Goal: Information Seeking & Learning: Learn about a topic

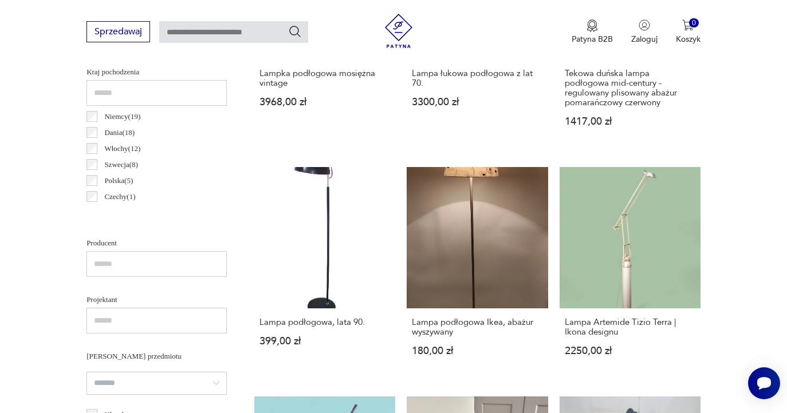
scroll to position [577, 0]
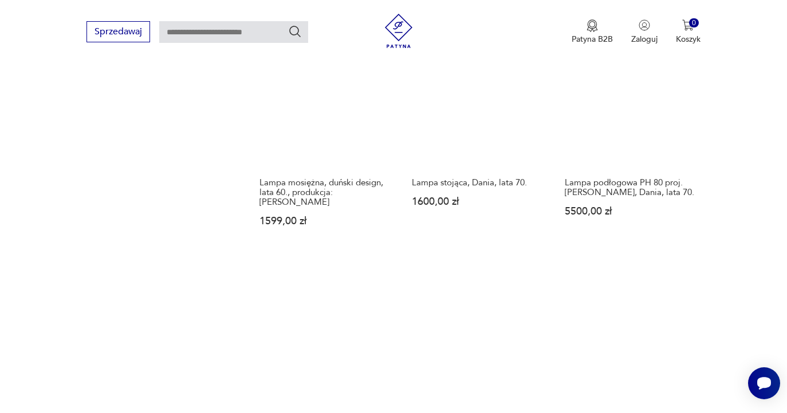
scroll to position [1675, 0]
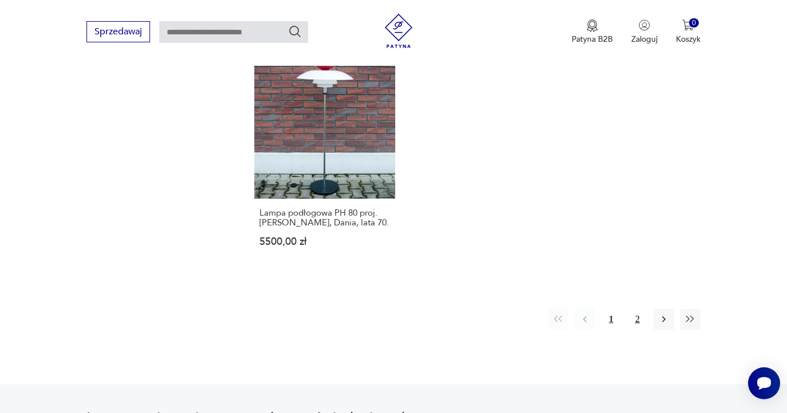
click at [633, 330] on button "2" at bounding box center [637, 319] width 21 height 21
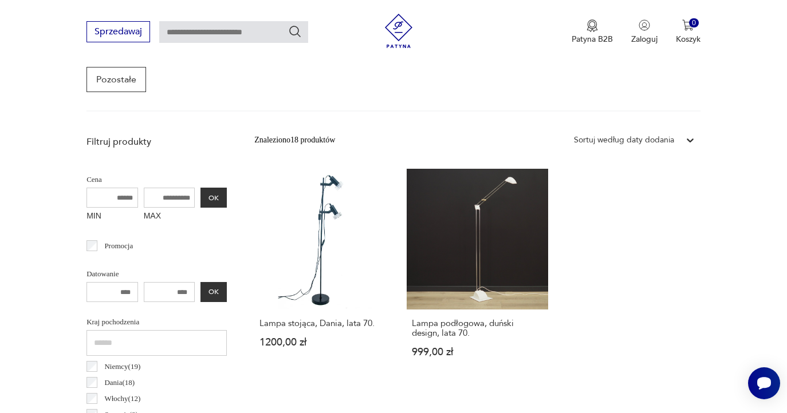
scroll to position [571, 0]
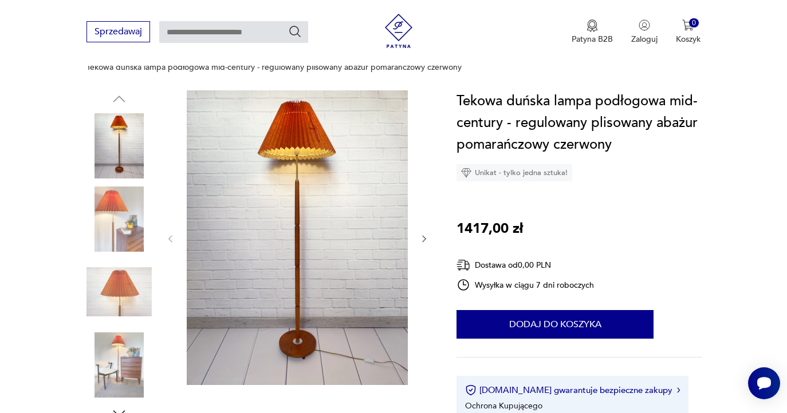
scroll to position [127, 0]
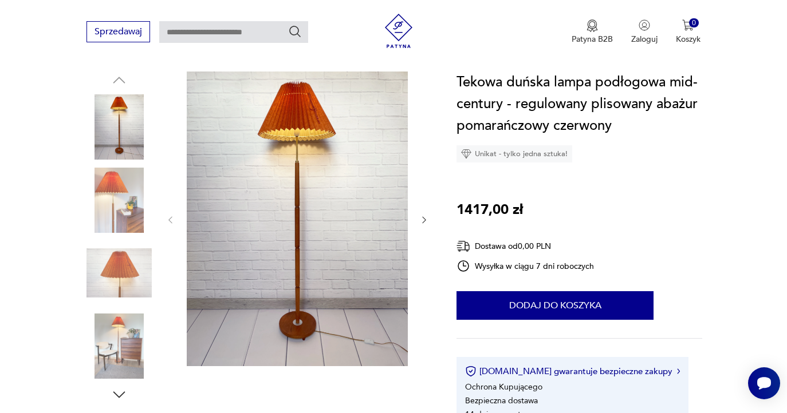
click at [111, 204] on img at bounding box center [118, 200] width 65 height 65
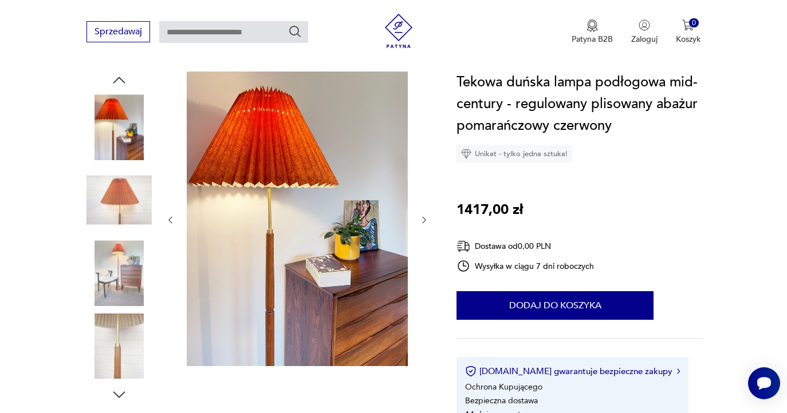
click at [127, 204] on img at bounding box center [118, 200] width 65 height 65
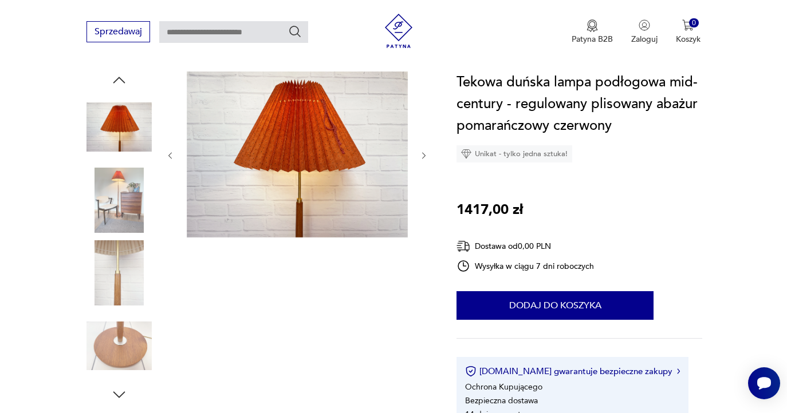
click at [134, 253] on img at bounding box center [118, 273] width 65 height 65
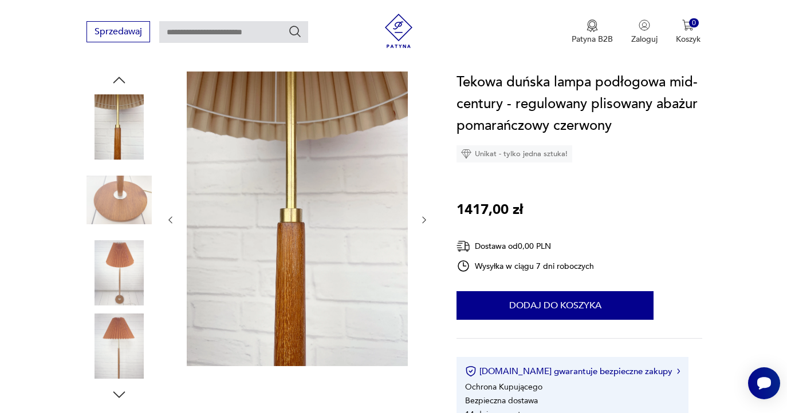
click at [121, 243] on img at bounding box center [118, 273] width 65 height 65
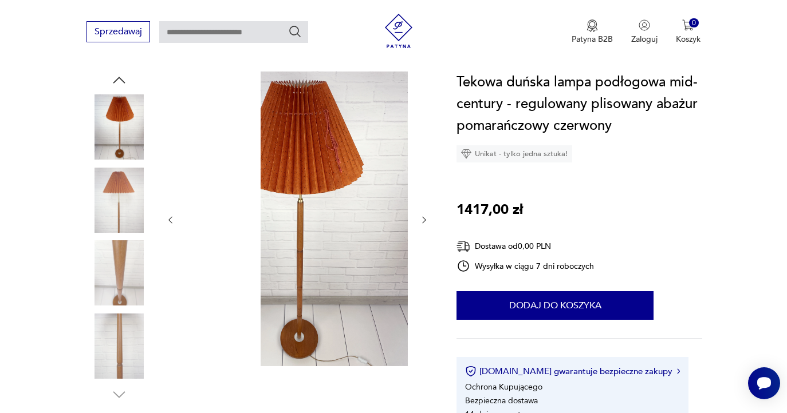
click at [129, 267] on img at bounding box center [118, 273] width 65 height 65
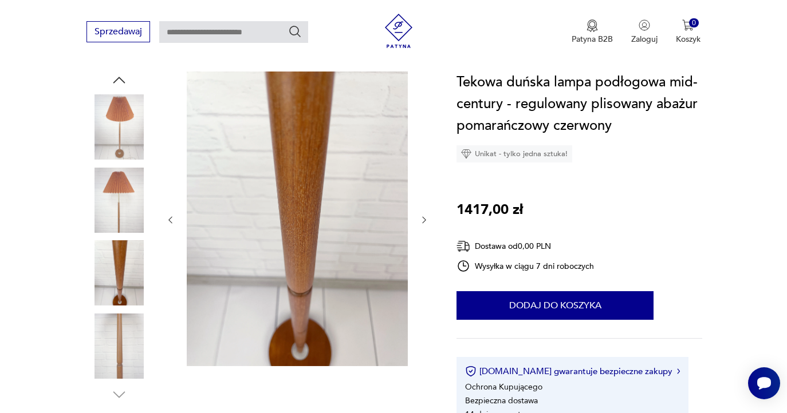
click at [137, 321] on img at bounding box center [118, 346] width 65 height 65
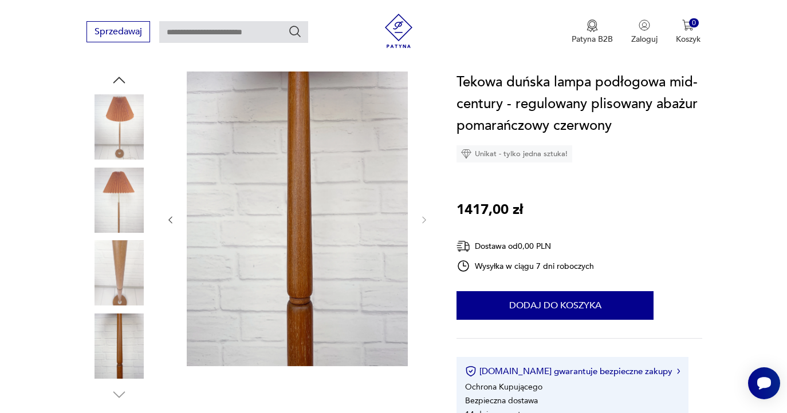
click at [121, 279] on img at bounding box center [118, 273] width 65 height 65
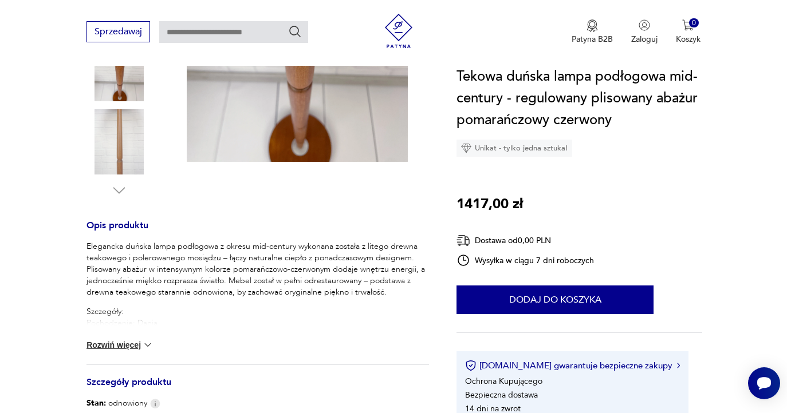
scroll to position [114, 0]
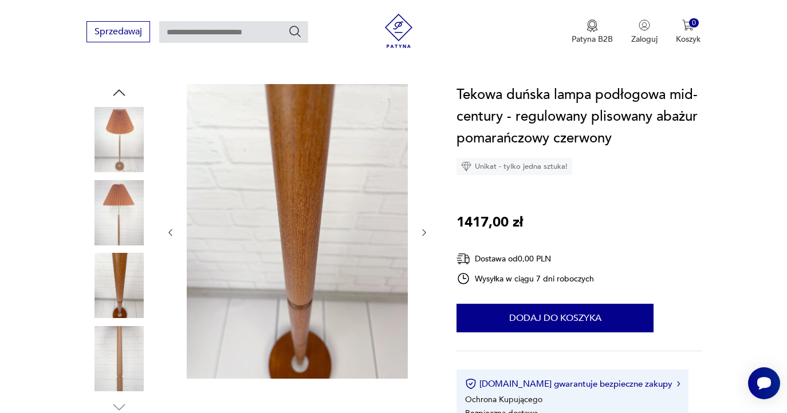
click at [119, 150] on img at bounding box center [118, 139] width 65 height 65
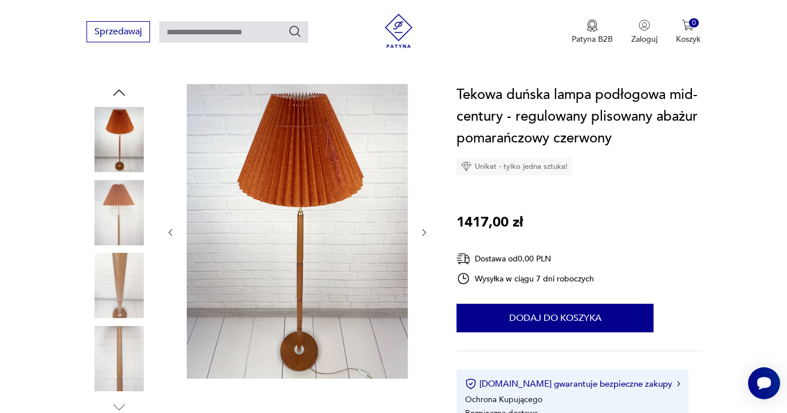
click at [119, 94] on icon "button" at bounding box center [119, 92] width 17 height 17
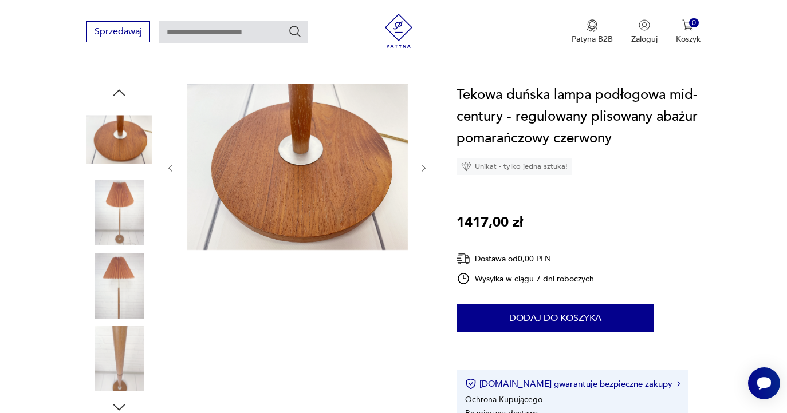
click at [116, 93] on icon "button" at bounding box center [119, 92] width 12 height 6
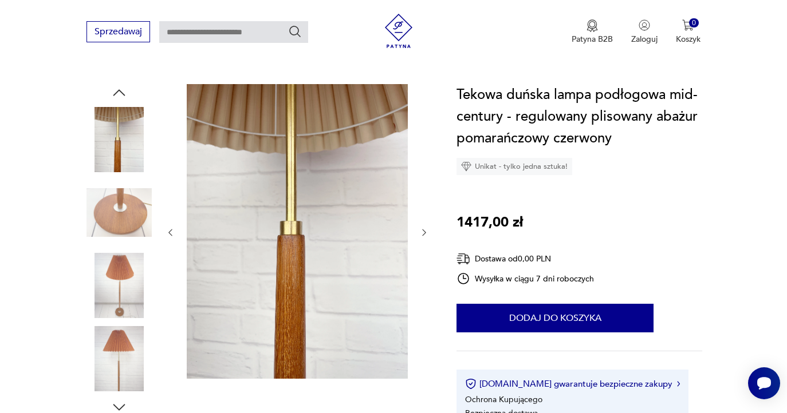
click at [116, 94] on icon "button" at bounding box center [119, 92] width 17 height 17
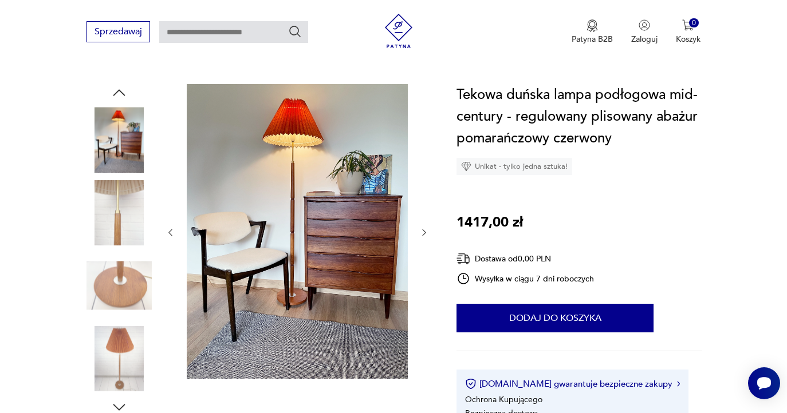
click at [116, 94] on icon "button" at bounding box center [119, 92] width 17 height 17
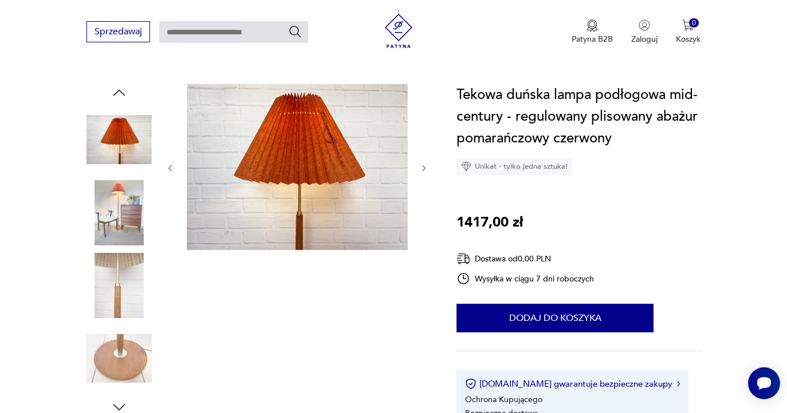
click at [115, 151] on img at bounding box center [118, 139] width 65 height 65
click at [117, 194] on img at bounding box center [118, 212] width 65 height 65
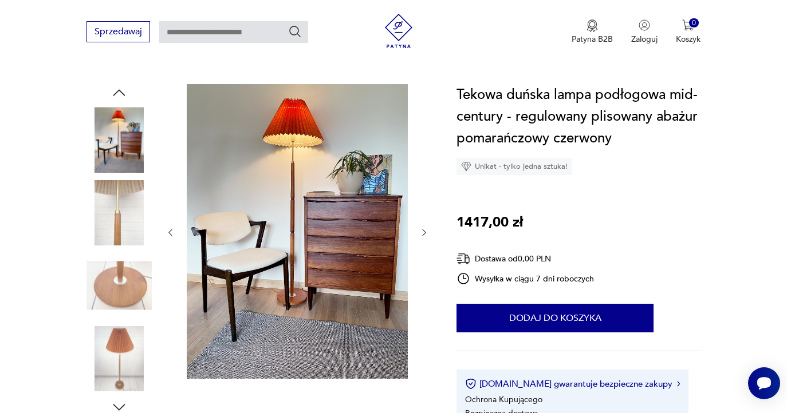
click at [124, 98] on icon "button" at bounding box center [119, 92] width 17 height 17
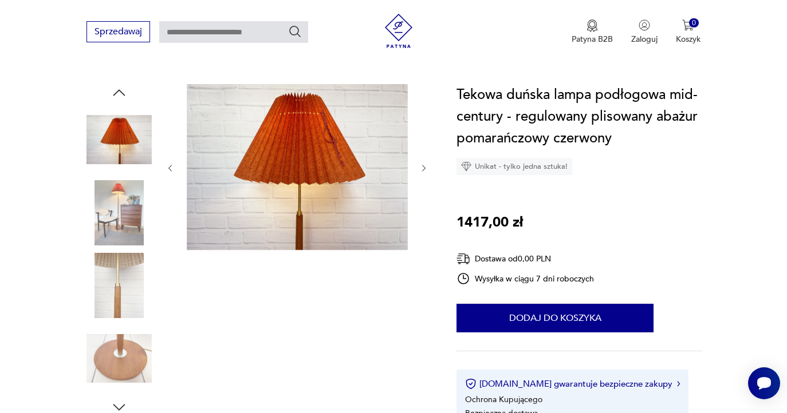
click at [123, 86] on icon "button" at bounding box center [119, 92] width 17 height 17
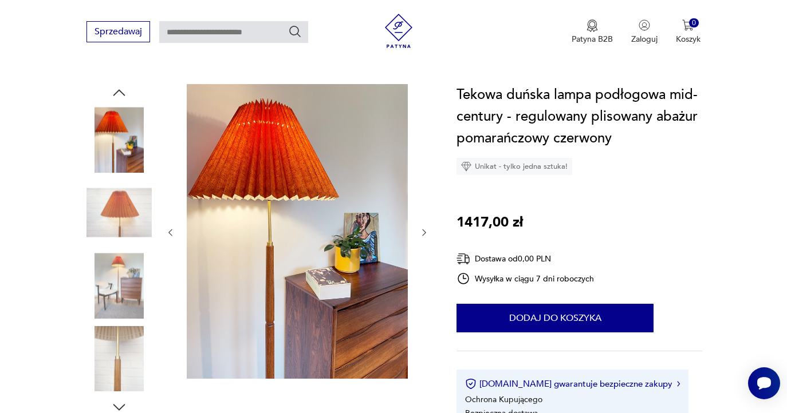
click at [123, 86] on icon "button" at bounding box center [119, 92] width 17 height 17
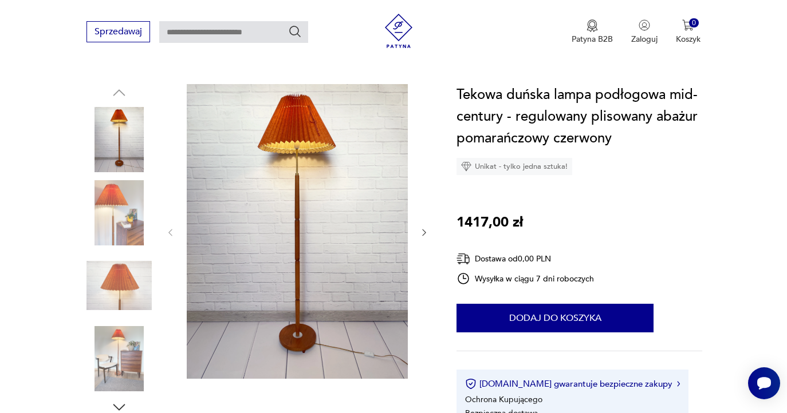
click at [266, 208] on img at bounding box center [297, 231] width 221 height 295
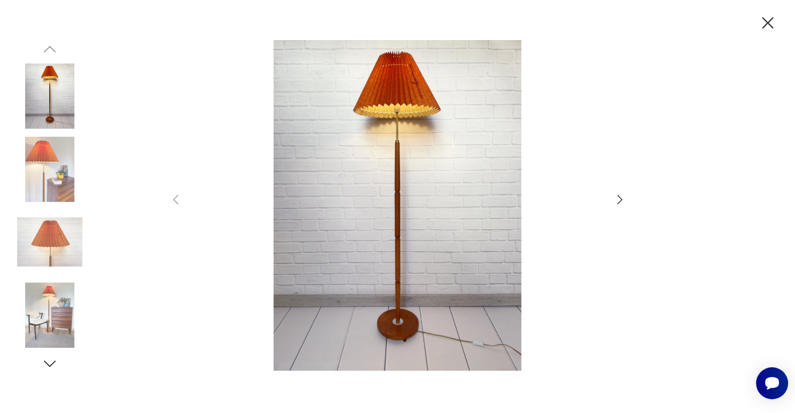
click at [431, 189] on img at bounding box center [398, 205] width 408 height 331
click at [543, 136] on img at bounding box center [398, 205] width 408 height 331
click at [53, 89] on img at bounding box center [49, 96] width 65 height 65
click at [615, 199] on icon "button" at bounding box center [620, 200] width 14 height 14
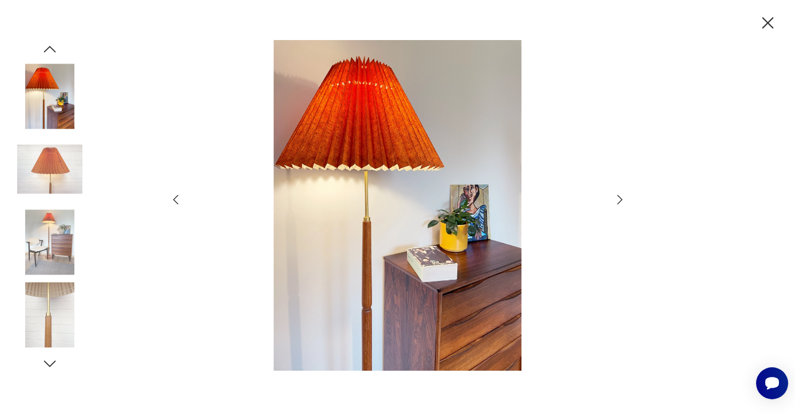
click at [615, 199] on icon "button" at bounding box center [620, 200] width 14 height 14
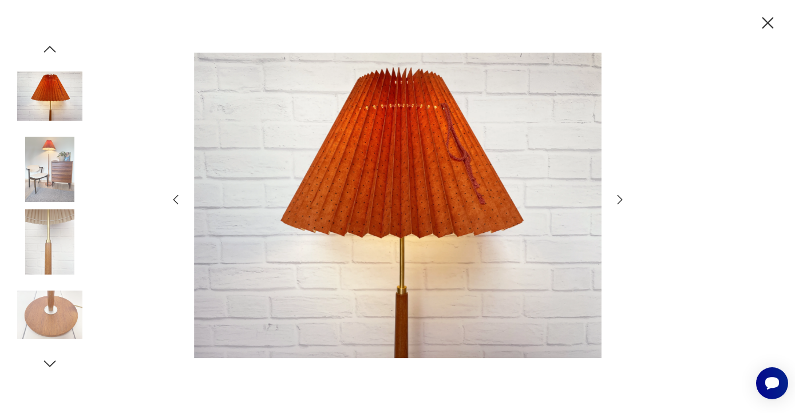
click at [417, 178] on img at bounding box center [398, 205] width 408 height 331
click at [614, 204] on icon "button" at bounding box center [620, 200] width 14 height 14
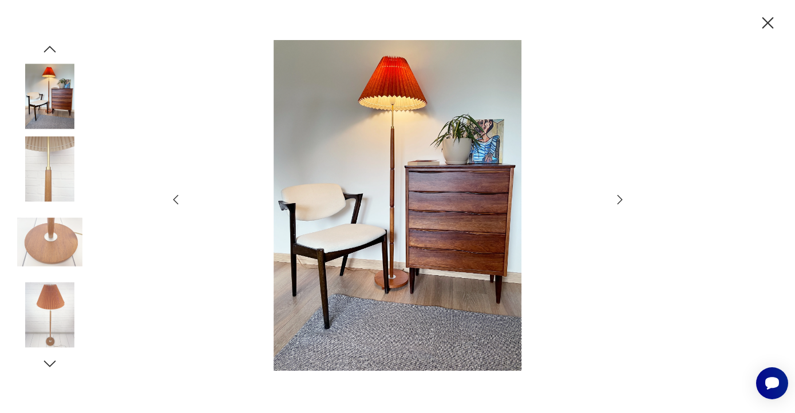
click at [614, 204] on icon "button" at bounding box center [620, 200] width 14 height 14
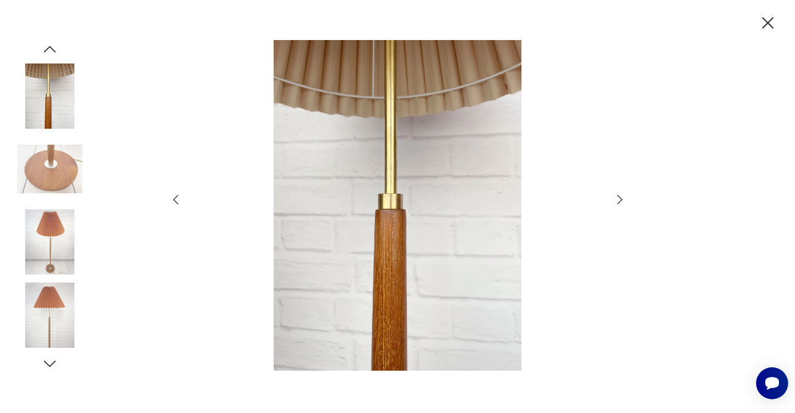
click at [614, 204] on icon "button" at bounding box center [620, 200] width 14 height 14
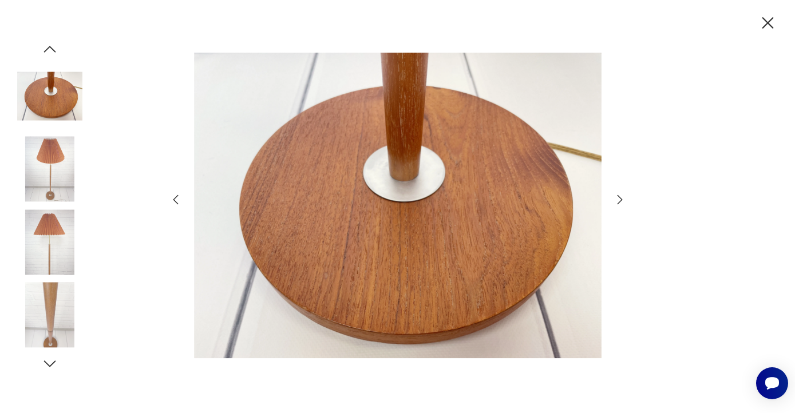
click at [614, 204] on icon "button" at bounding box center [620, 200] width 14 height 14
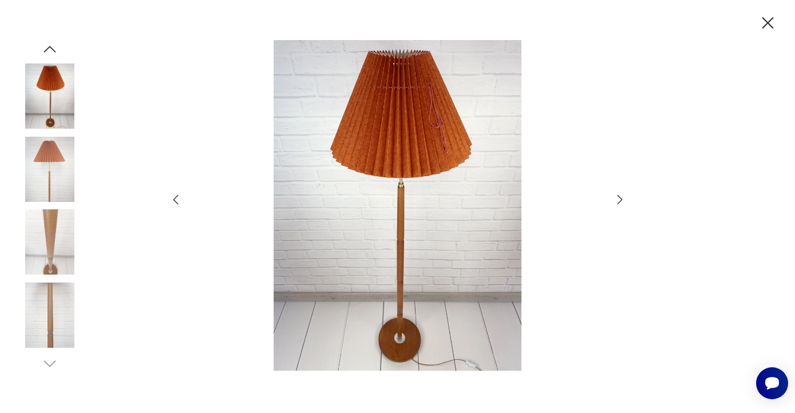
click at [614, 204] on icon "button" at bounding box center [620, 200] width 14 height 14
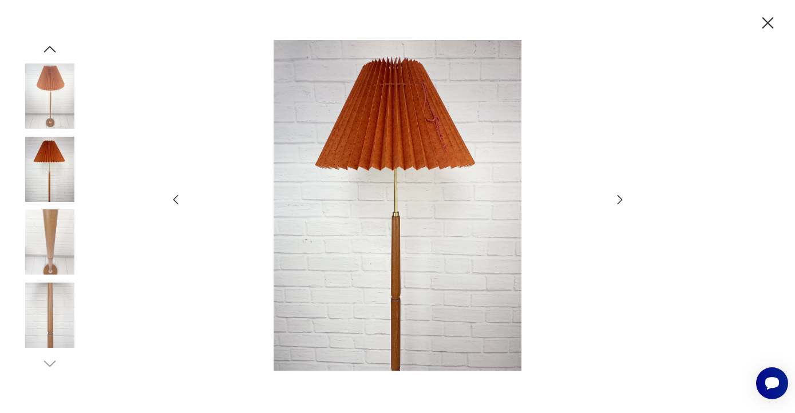
click at [614, 204] on icon "button" at bounding box center [620, 200] width 14 height 14
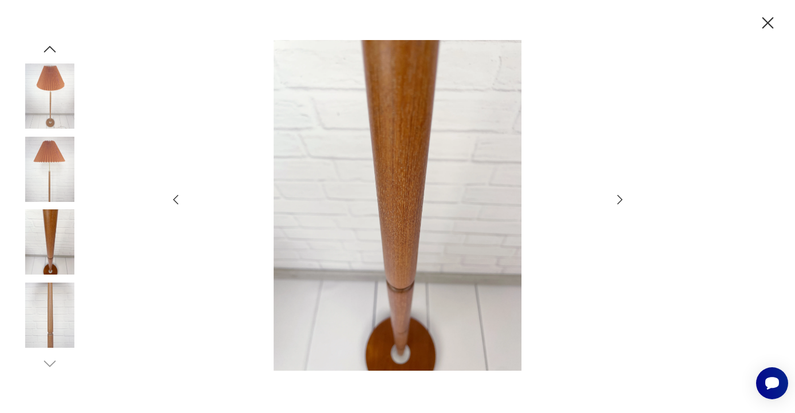
click at [614, 204] on icon "button" at bounding box center [620, 200] width 14 height 14
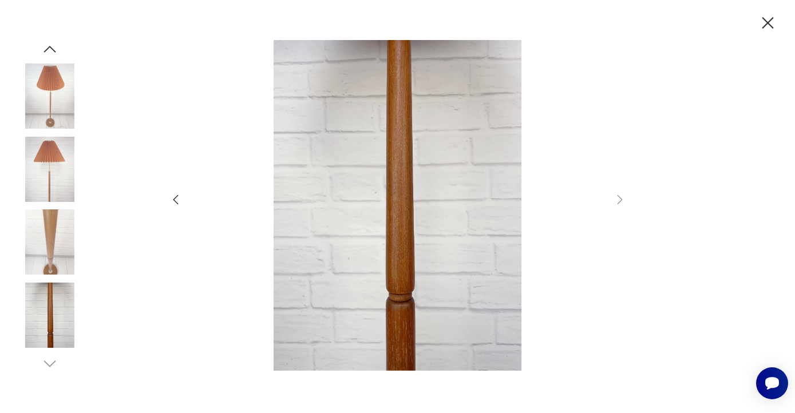
click at [773, 31] on icon "button" at bounding box center [768, 23] width 20 height 20
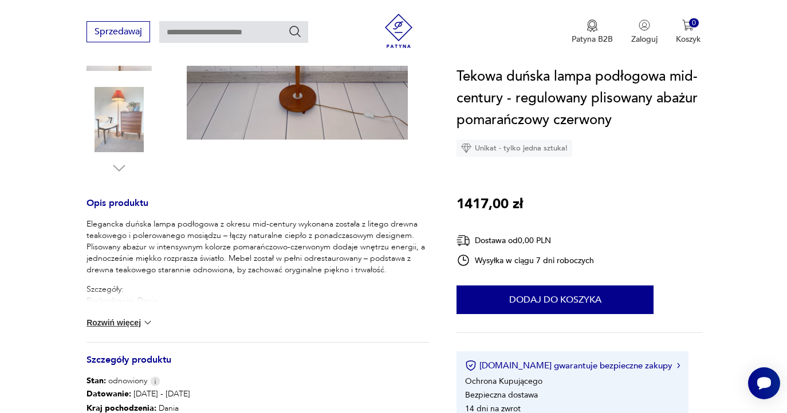
scroll to position [103, 0]
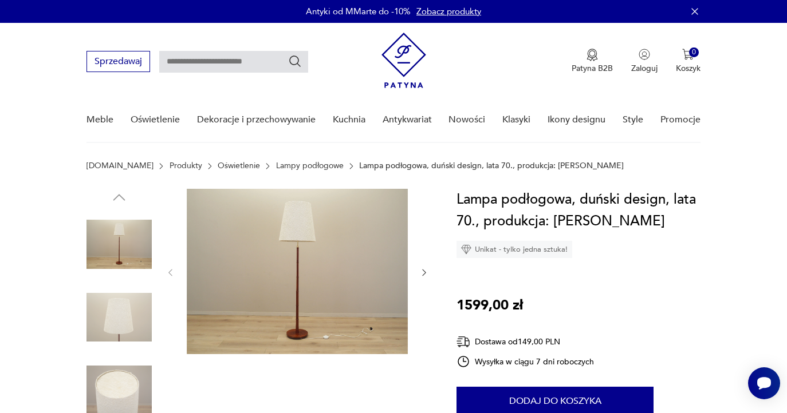
click at [330, 265] on img at bounding box center [297, 271] width 221 height 165
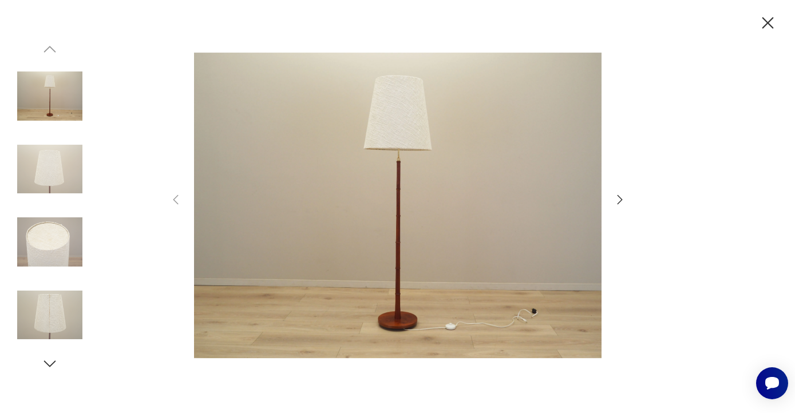
click at [452, 173] on img at bounding box center [398, 205] width 408 height 331
click at [617, 198] on icon "button" at bounding box center [620, 200] width 14 height 14
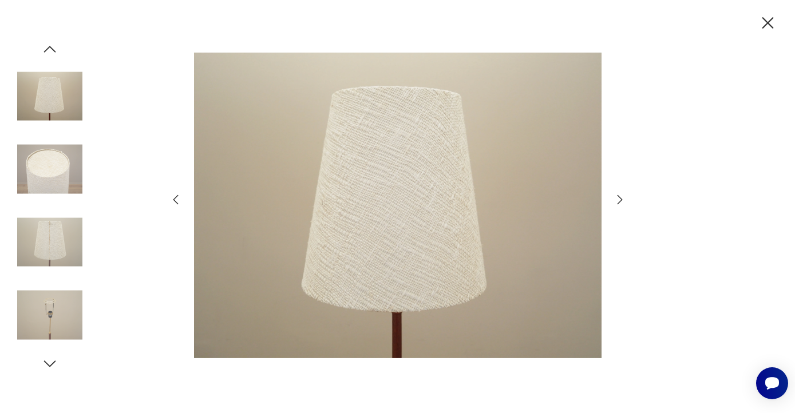
click at [405, 213] on img at bounding box center [398, 205] width 408 height 331
click at [613, 199] on icon "button" at bounding box center [620, 200] width 14 height 14
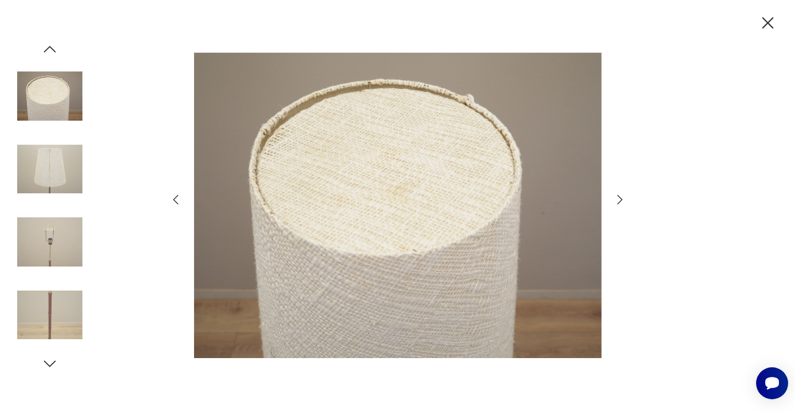
click at [613, 199] on icon "button" at bounding box center [620, 200] width 14 height 14
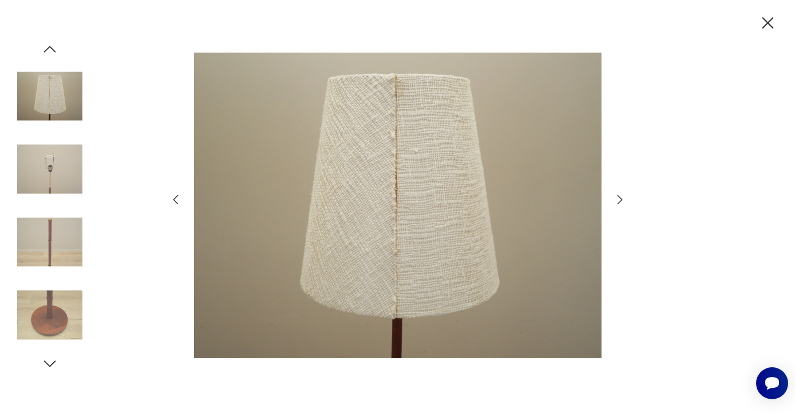
click at [613, 199] on icon "button" at bounding box center [620, 200] width 14 height 14
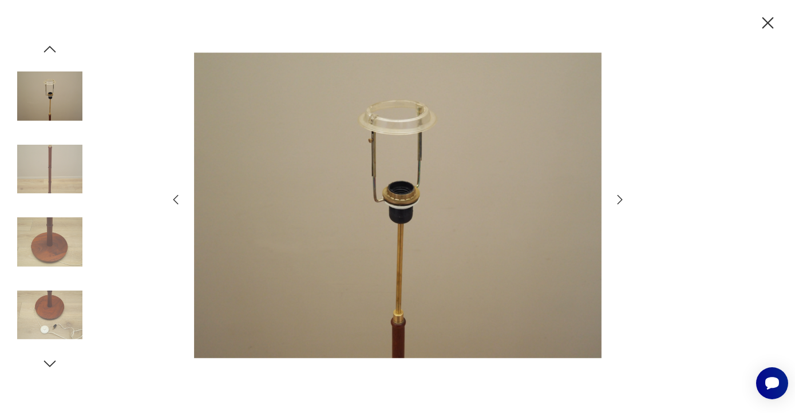
click at [179, 200] on icon "button" at bounding box center [176, 200] width 14 height 14
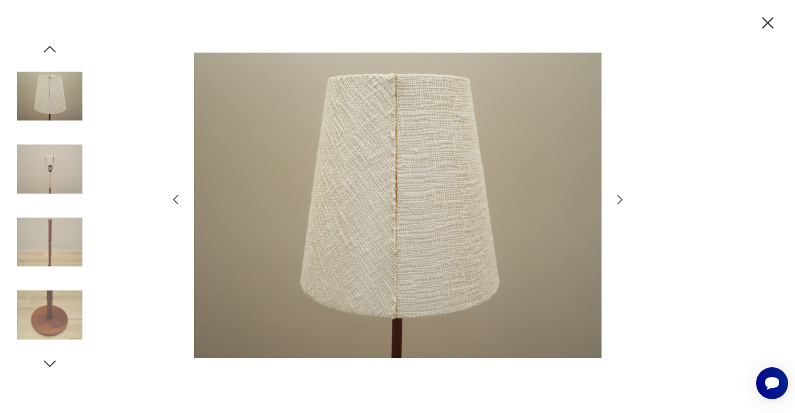
click at [387, 197] on img at bounding box center [398, 205] width 408 height 331
click at [616, 201] on icon "button" at bounding box center [620, 200] width 14 height 14
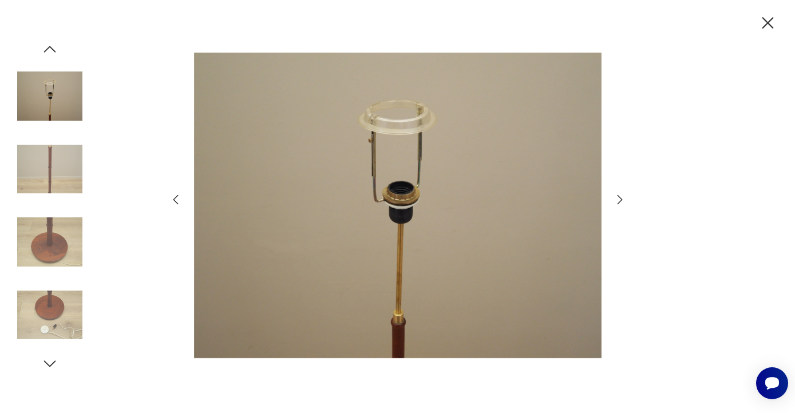
click at [616, 201] on icon "button" at bounding box center [620, 200] width 14 height 14
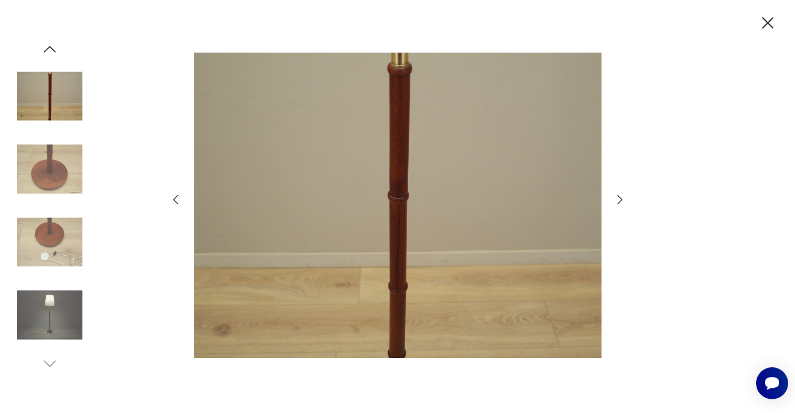
click at [616, 201] on icon "button" at bounding box center [620, 200] width 14 height 14
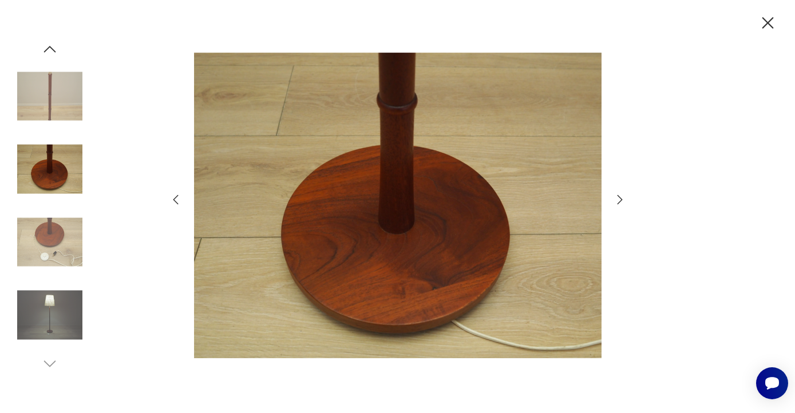
click at [616, 201] on icon "button" at bounding box center [620, 200] width 14 height 14
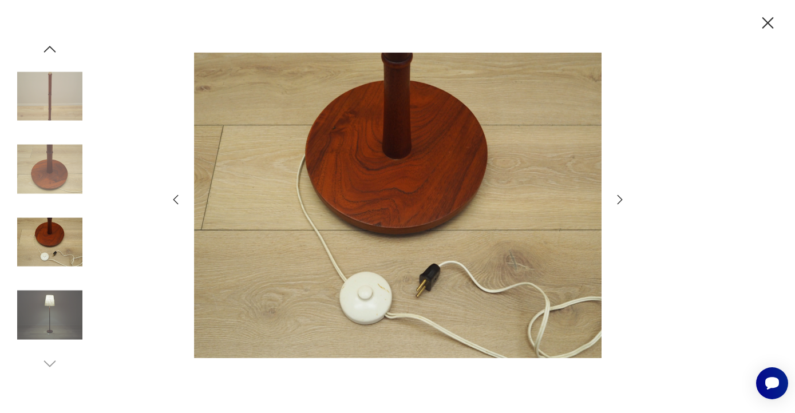
click at [616, 201] on icon "button" at bounding box center [620, 200] width 14 height 14
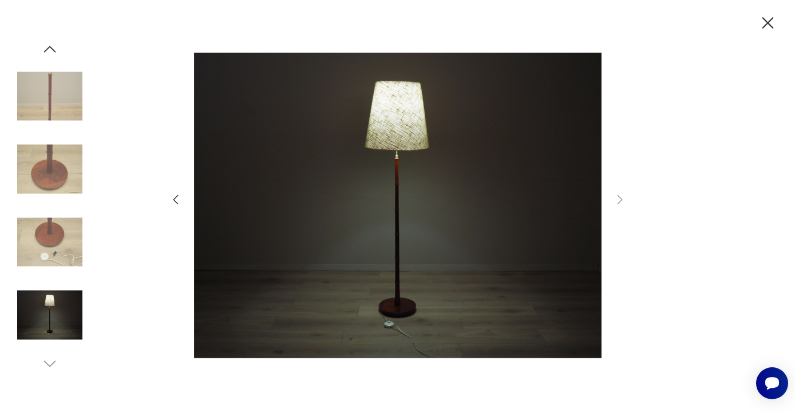
click at [174, 199] on icon "button" at bounding box center [175, 200] width 5 height 10
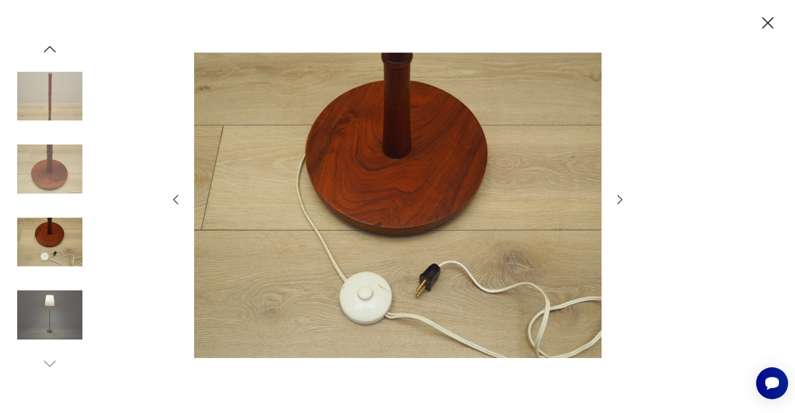
click at [624, 199] on icon "button" at bounding box center [620, 200] width 14 height 14
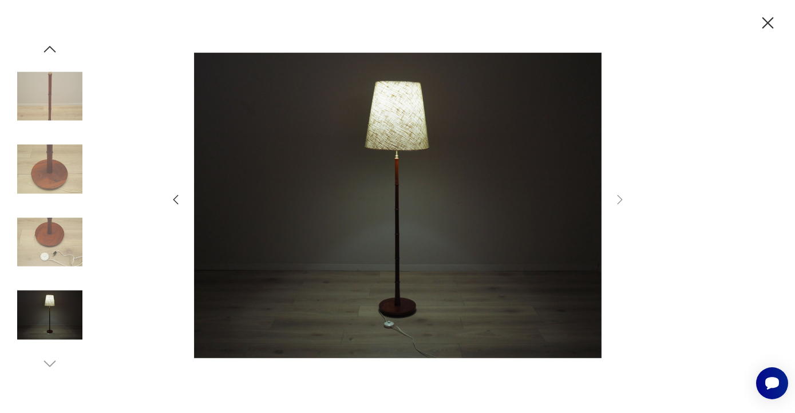
click at [177, 199] on icon "button" at bounding box center [176, 200] width 14 height 14
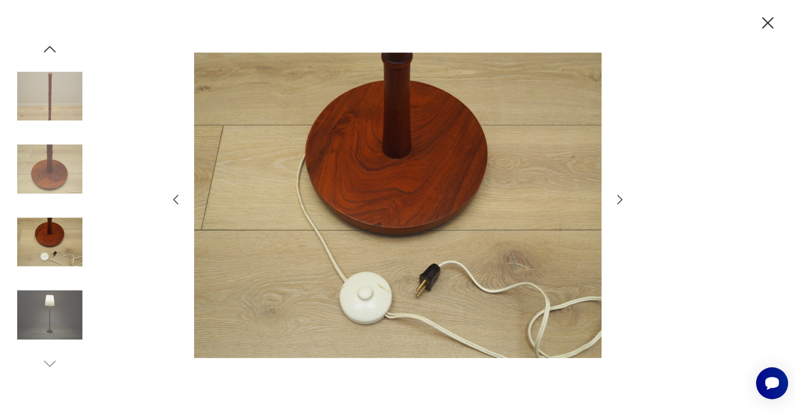
click at [177, 199] on icon "button" at bounding box center [176, 200] width 14 height 14
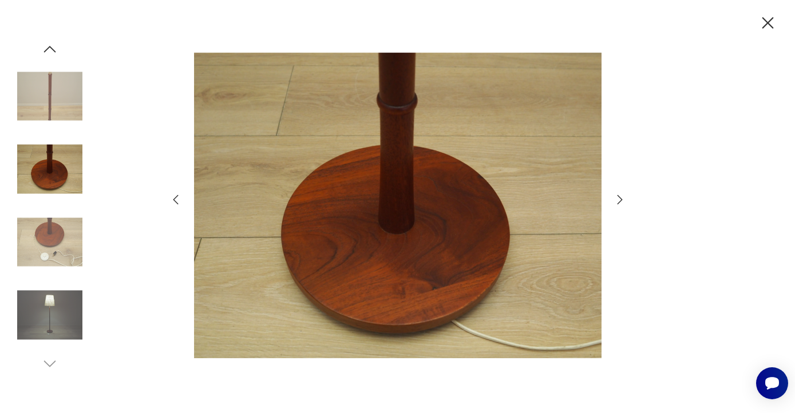
click at [177, 199] on icon "button" at bounding box center [176, 200] width 14 height 14
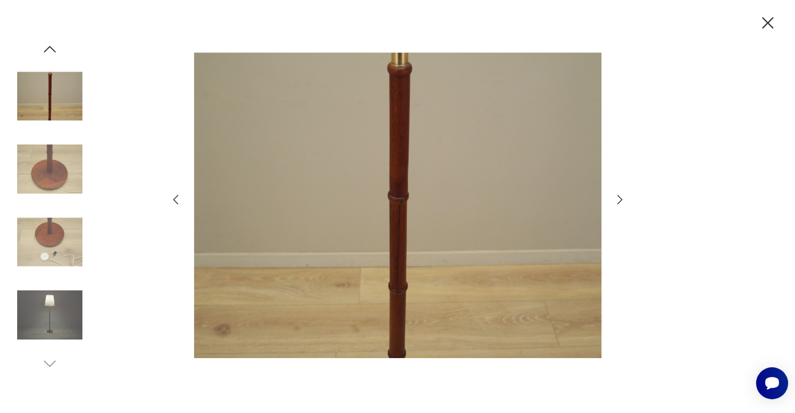
click at [177, 199] on icon "button" at bounding box center [176, 200] width 14 height 14
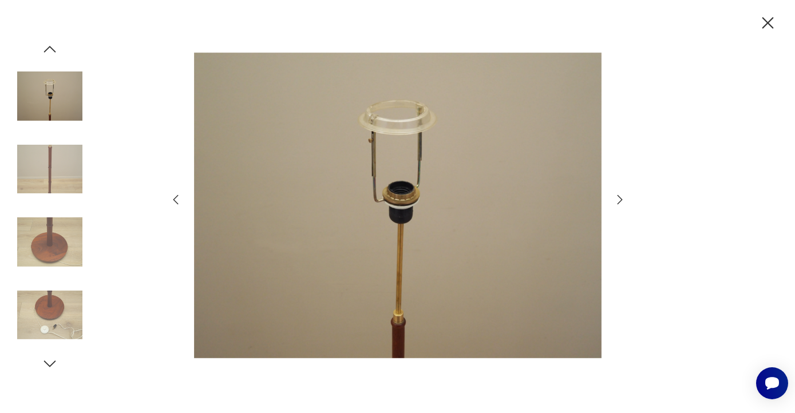
click at [624, 202] on icon "button" at bounding box center [620, 200] width 14 height 14
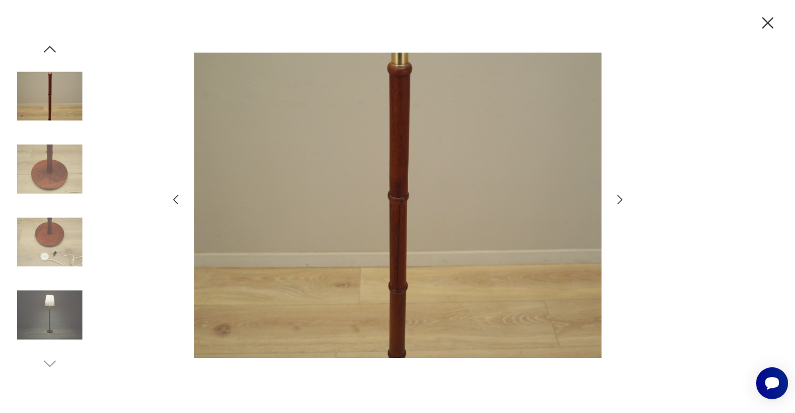
click at [616, 204] on icon "button" at bounding box center [620, 200] width 14 height 14
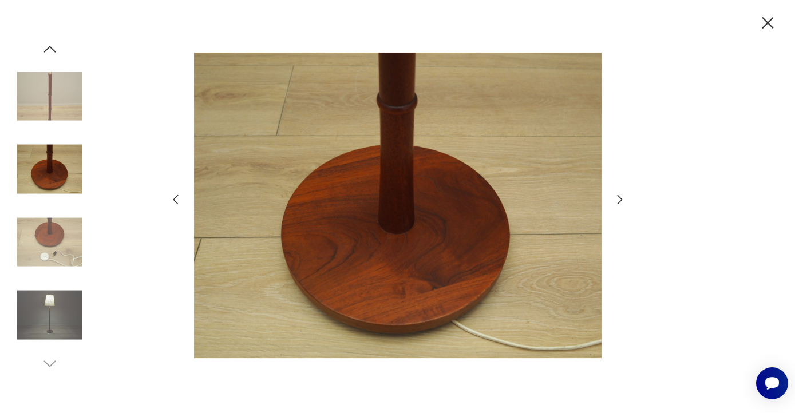
click at [48, 318] on img at bounding box center [49, 315] width 65 height 65
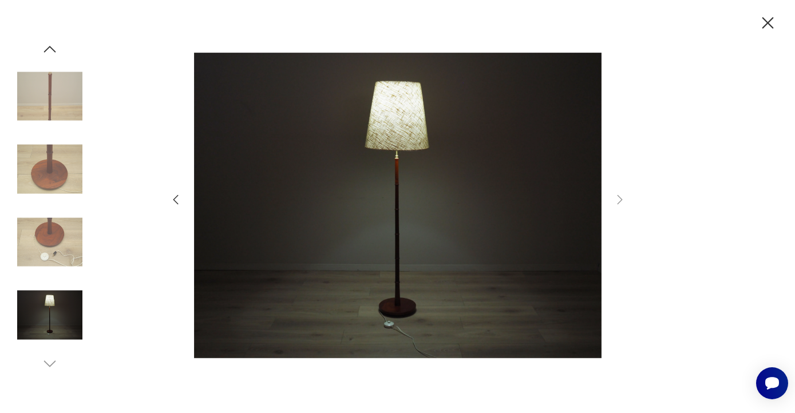
click at [771, 26] on icon "button" at bounding box center [768, 22] width 11 height 11
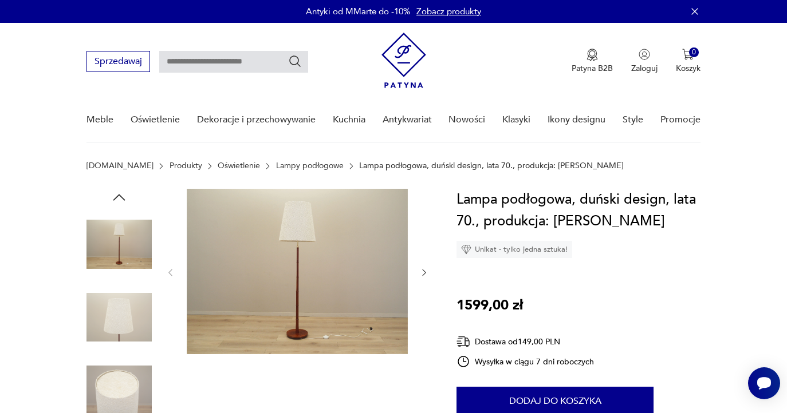
click at [320, 307] on img at bounding box center [297, 271] width 221 height 165
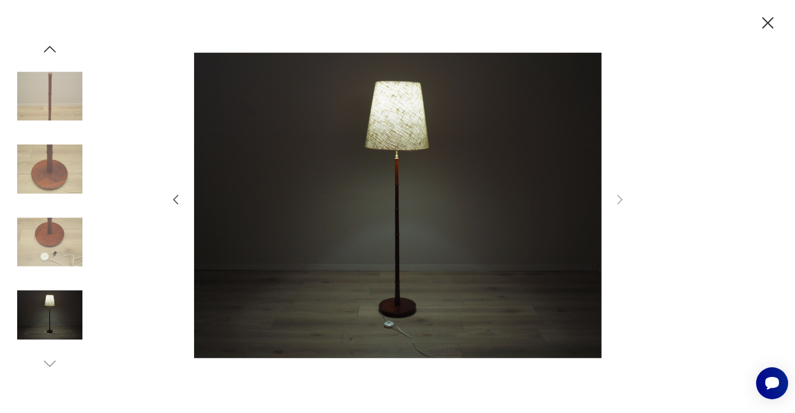
click at [183, 206] on div at bounding box center [398, 206] width 458 height 333
click at [181, 203] on icon "button" at bounding box center [176, 200] width 14 height 14
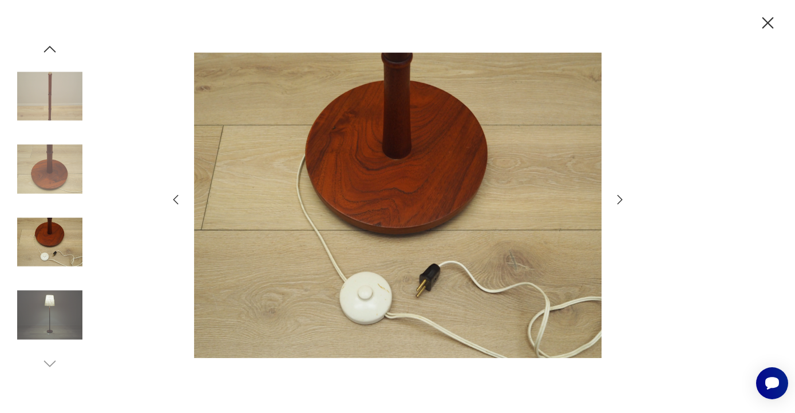
click at [447, 302] on img at bounding box center [398, 205] width 408 height 331
click at [763, 29] on icon "button" at bounding box center [768, 23] width 20 height 20
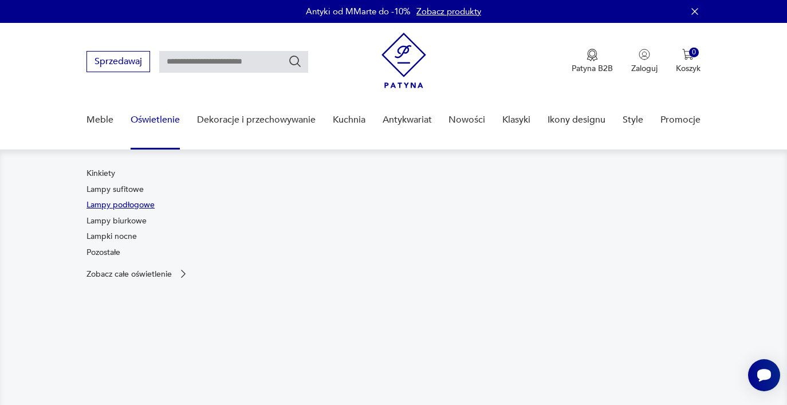
click at [100, 208] on link "Lampy podłogowe" at bounding box center [120, 204] width 68 height 11
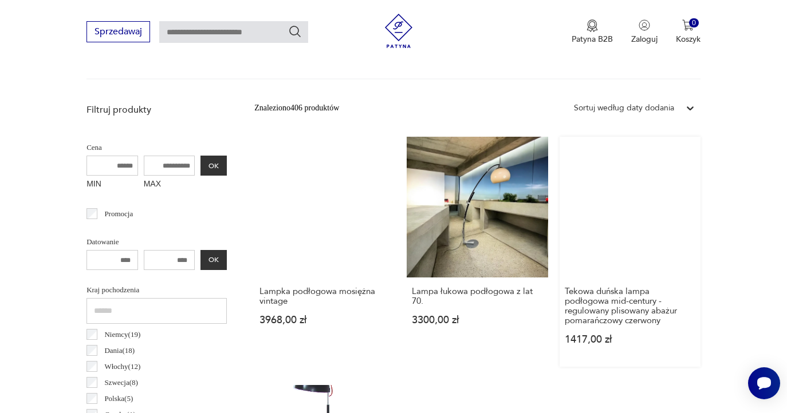
click at [664, 189] on link "Tekowa duńska lampa podłogowa mid-century - regulowany plisowany abażur pomarań…" at bounding box center [629, 252] width 141 height 230
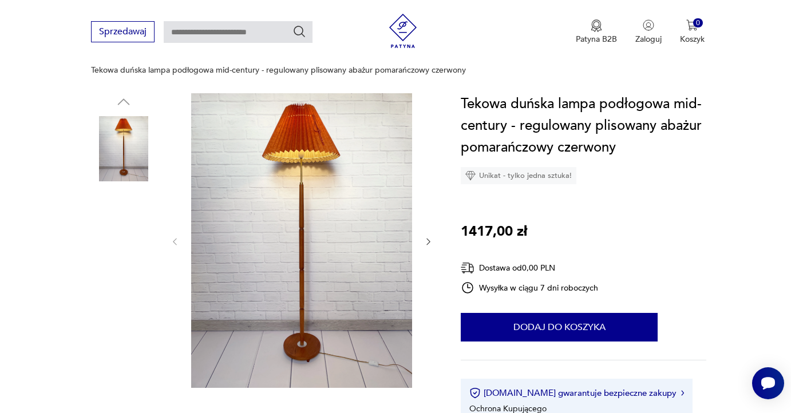
scroll to position [192, 0]
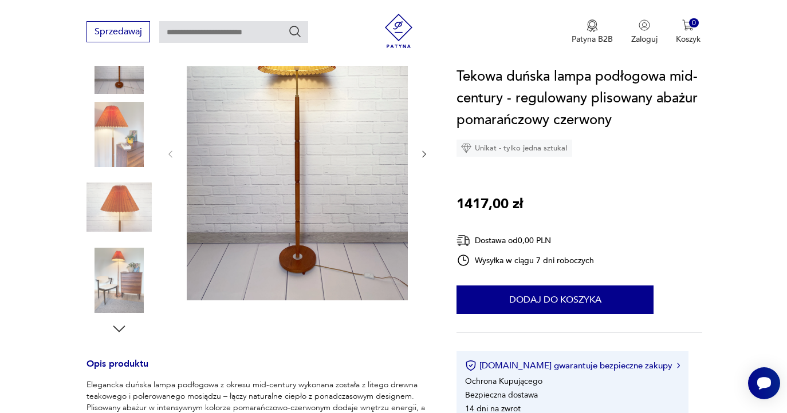
click at [354, 279] on img at bounding box center [297, 153] width 221 height 295
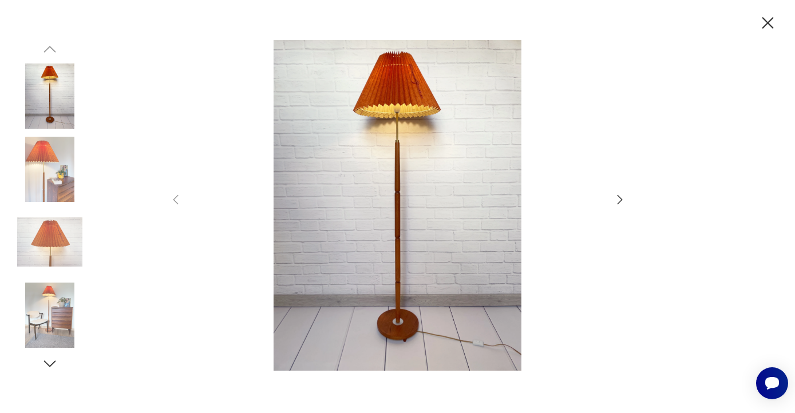
click at [620, 199] on icon "button" at bounding box center [620, 200] width 14 height 14
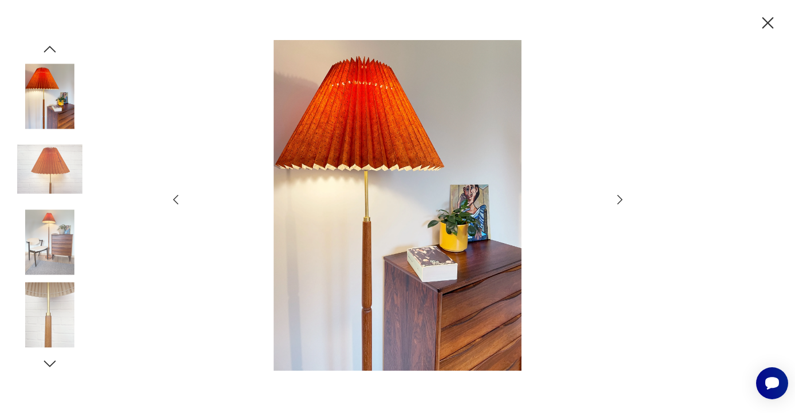
click at [620, 199] on icon "button" at bounding box center [620, 200] width 14 height 14
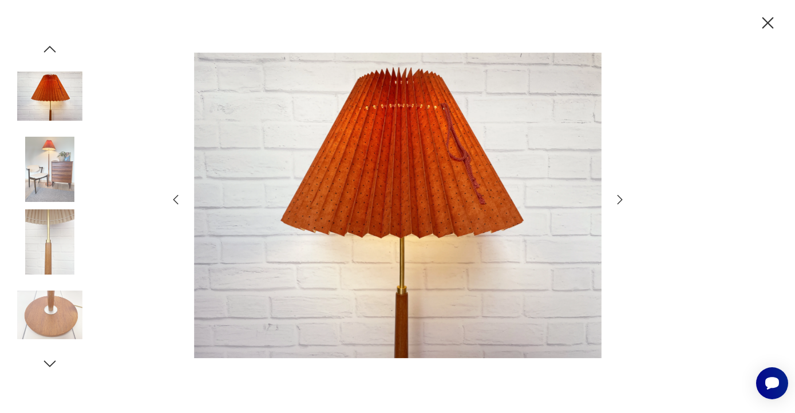
click at [620, 199] on icon "button" at bounding box center [620, 200] width 14 height 14
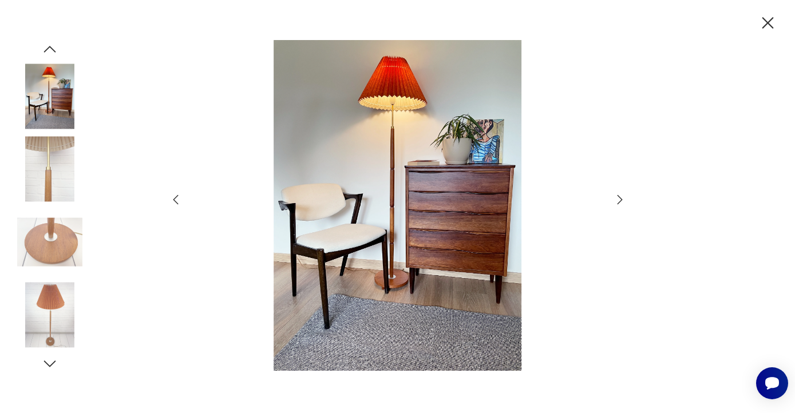
click at [620, 199] on icon "button" at bounding box center [620, 200] width 14 height 14
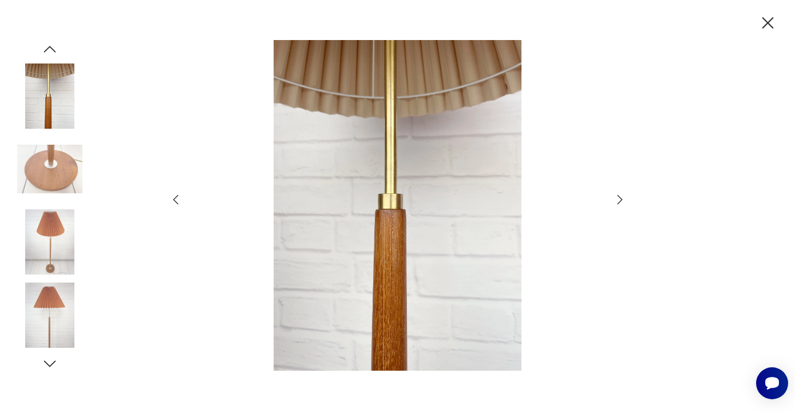
click at [618, 204] on icon "button" at bounding box center [619, 199] width 5 height 9
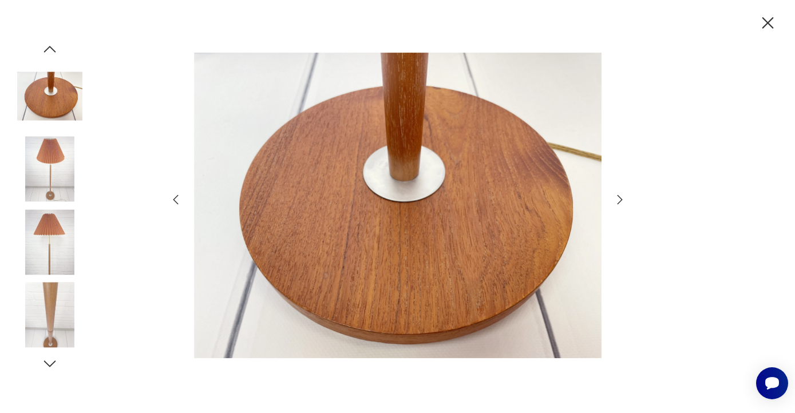
click at [618, 204] on icon "button" at bounding box center [619, 199] width 5 height 9
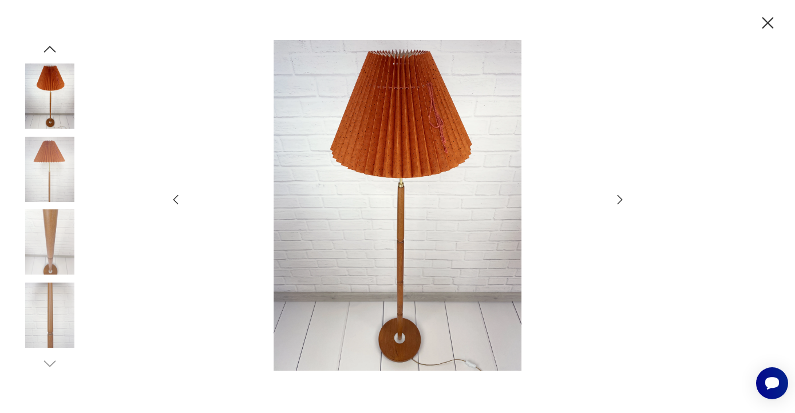
click at [618, 204] on icon "button" at bounding box center [619, 199] width 5 height 9
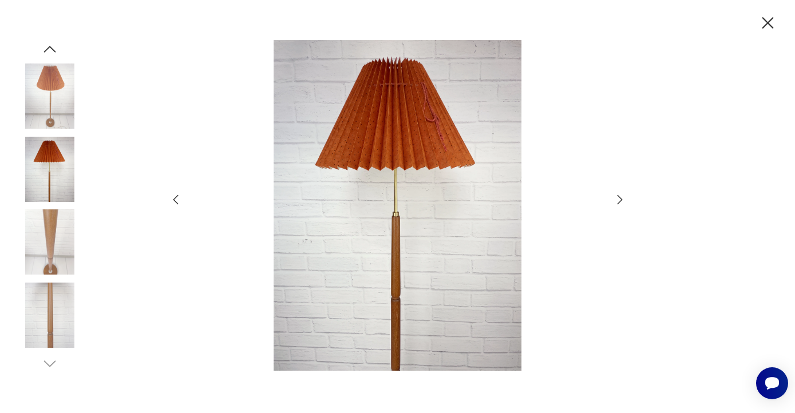
click at [618, 204] on icon "button" at bounding box center [619, 199] width 5 height 9
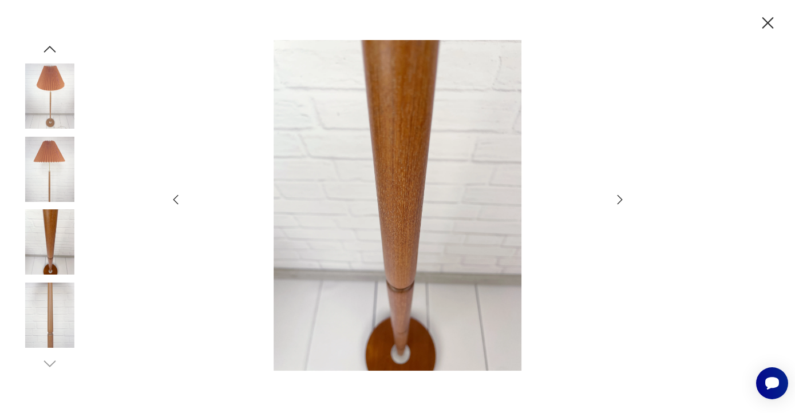
click at [618, 204] on icon "button" at bounding box center [619, 199] width 5 height 9
